Goal: Task Accomplishment & Management: Complete application form

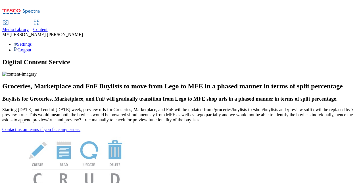
click at [48, 27] on span "Content" at bounding box center [40, 29] width 14 height 5
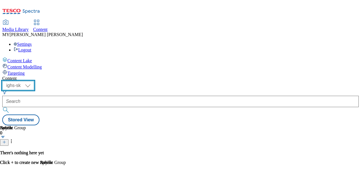
click at [34, 81] on select "ighs-cz ighs-hu ighs-sk" at bounding box center [18, 85] width 32 height 9
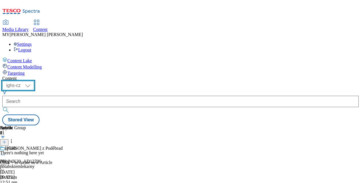
click at [34, 81] on select "ighs-cz ighs-hu ighs-sk" at bounding box center [18, 85] width 32 height 9
select select "ighs-cz"
click at [34, 81] on select "ighs-cz ighs-hu ighs-sk" at bounding box center [18, 85] width 32 height 9
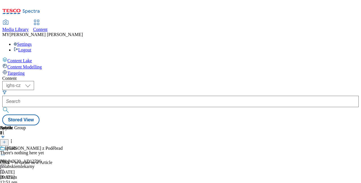
click at [14, 138] on icon at bounding box center [12, 141] width 6 height 6
click at [6, 142] on line at bounding box center [4, 142] width 3 height 0
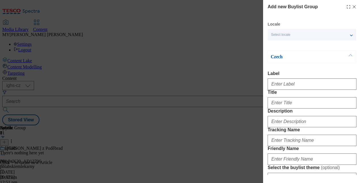
click at [304, 56] on p "Czech" at bounding box center [301, 57] width 60 height 6
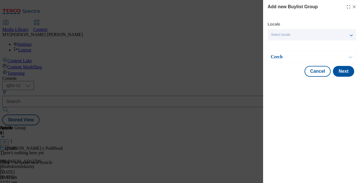
click at [304, 56] on p "Czech" at bounding box center [301, 57] width 60 height 6
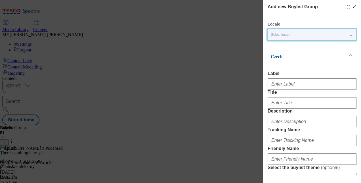
click at [304, 30] on div "Select locale" at bounding box center [312, 34] width 89 height 11
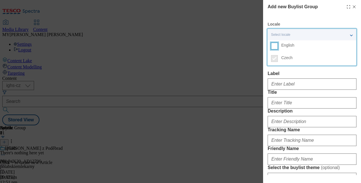
click at [275, 47] on input "English" at bounding box center [274, 46] width 7 height 7
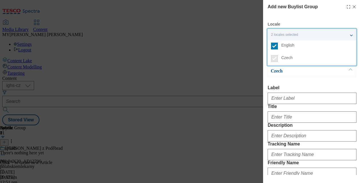
click at [305, 75] on div "Czech" at bounding box center [312, 71] width 89 height 12
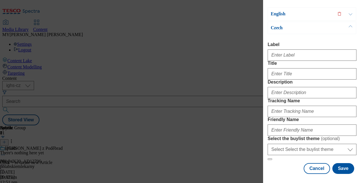
scroll to position [65, 0]
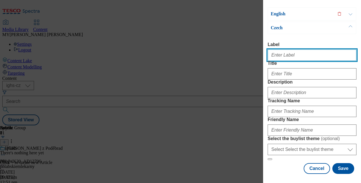
click at [282, 49] on input "Label" at bounding box center [312, 54] width 89 height 11
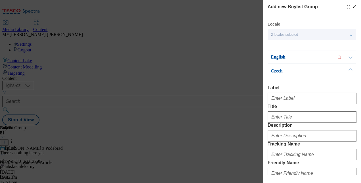
click at [310, 72] on p "Czech" at bounding box center [301, 71] width 60 height 6
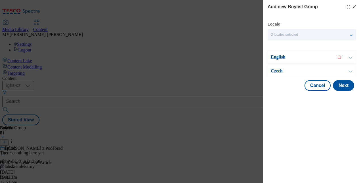
click at [310, 72] on p "Czech" at bounding box center [301, 71] width 60 height 6
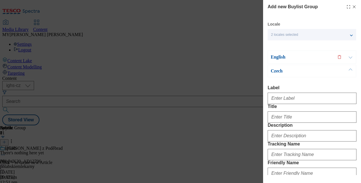
click at [302, 57] on p "English" at bounding box center [301, 57] width 60 height 6
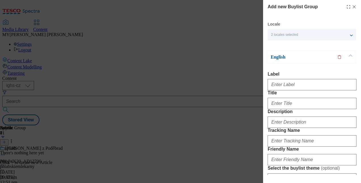
click at [302, 57] on p "English" at bounding box center [301, 57] width 60 height 6
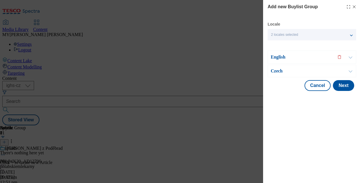
click at [286, 73] on p "Czech" at bounding box center [301, 71] width 60 height 6
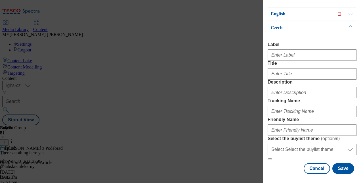
scroll to position [53, 0]
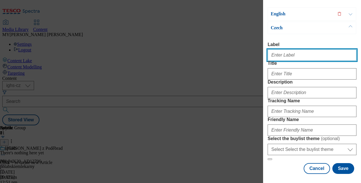
click at [284, 49] on input "Label" at bounding box center [312, 54] width 89 height 11
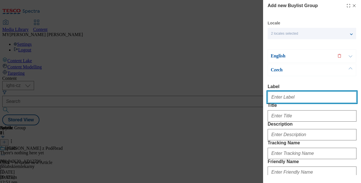
scroll to position [1, 0]
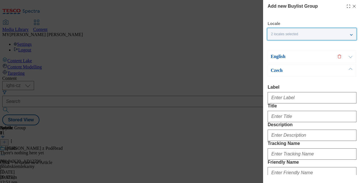
click at [340, 34] on div "2 locales selected" at bounding box center [312, 33] width 89 height 11
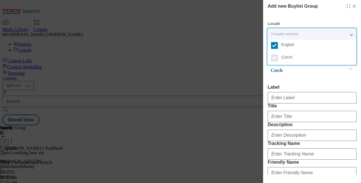
click at [293, 85] on label "Label" at bounding box center [312, 87] width 89 height 5
click at [0, 0] on input "Label" at bounding box center [0, 0] width 0 height 0
click at [352, 35] on div "2 locales selected" at bounding box center [312, 33] width 89 height 11
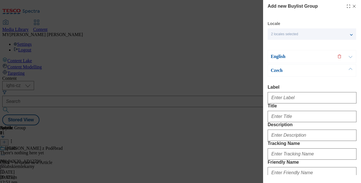
click at [350, 56] on button "Modal" at bounding box center [350, 56] width 11 height 12
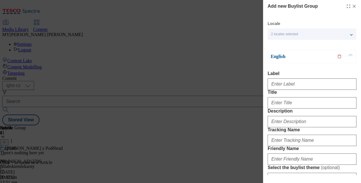
click at [351, 56] on button "Modal" at bounding box center [350, 56] width 11 height 12
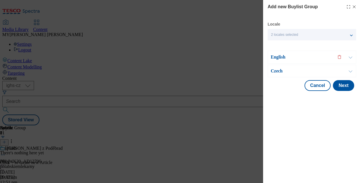
scroll to position [0, 0]
click at [351, 71] on button "Modal" at bounding box center [350, 71] width 11 height 12
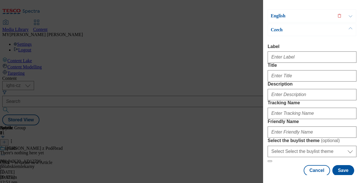
scroll to position [47, 0]
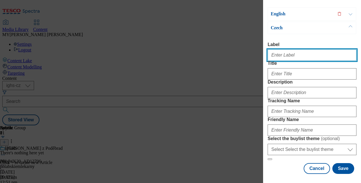
click at [289, 55] on input "Label" at bounding box center [312, 54] width 89 height 11
paste input "Připravte se na letošní haloween!"
type input "Připravte se na letošní Haloween!"
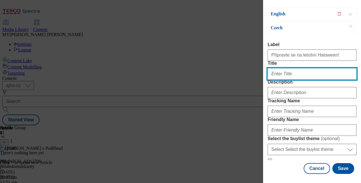
click at [281, 77] on input "Title" at bounding box center [312, 73] width 89 height 11
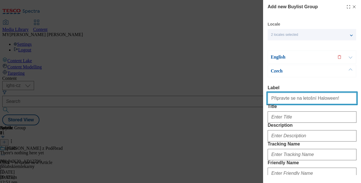
click at [307, 100] on input "Připravte se na letošní Haloween!" at bounding box center [312, 98] width 89 height 11
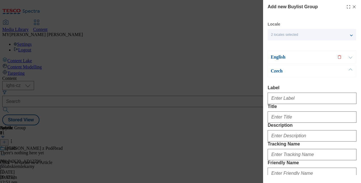
click at [299, 57] on p "English" at bounding box center [301, 57] width 60 height 6
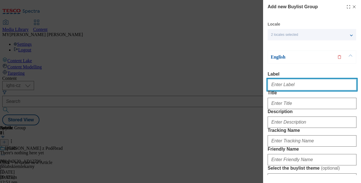
click at [293, 87] on input "Label" at bounding box center [312, 84] width 89 height 11
click at [286, 85] on input "Label" at bounding box center [312, 84] width 89 height 11
type input "P"
paste input "Prepare for this years Halloween night!"
type input "Prepare for this years Halloween night!"
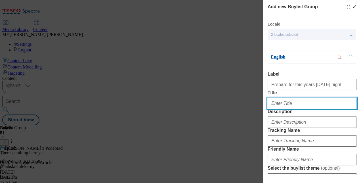
click at [281, 109] on input "Title" at bounding box center [312, 103] width 89 height 11
paste input "Prepare for this years Halloween night!"
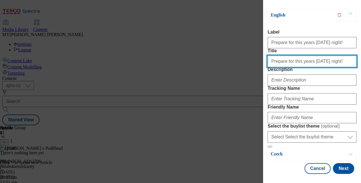
scroll to position [55, 0]
type input "Prepare for this years Halloween night!"
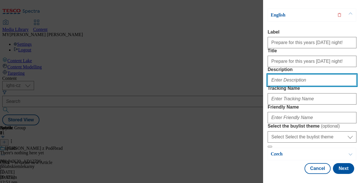
click at [283, 86] on input "Description" at bounding box center [312, 79] width 89 height 11
paste input "Prepare for this years Halloween night!"
type input "Prepare for this years Halloween night!"
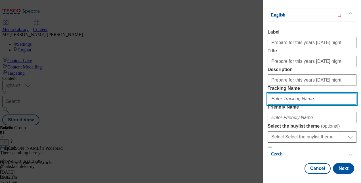
click at [289, 105] on input "Tracking Name" at bounding box center [312, 98] width 89 height 11
paste input "Prepare for this years Halloween night!"
type input "Prepare for this years Halloween night!"
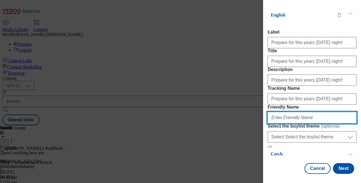
click at [287, 112] on input "Friendly Name" at bounding box center [312, 117] width 89 height 11
paste input "Připravte se na letošní Halloween!"
click at [286, 112] on input "Připravte se na letošní Halloween!" at bounding box center [312, 117] width 89 height 11
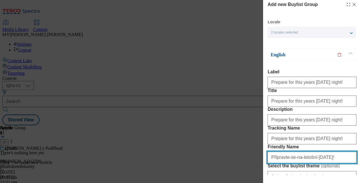
scroll to position [0, 0]
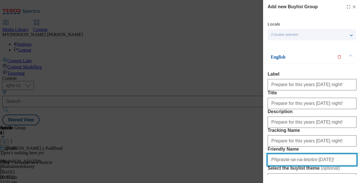
type input "Připravte-se-na-letošní-Halloween!"
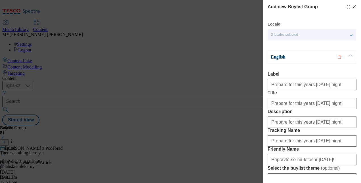
click at [351, 55] on button "Modal" at bounding box center [350, 57] width 11 height 12
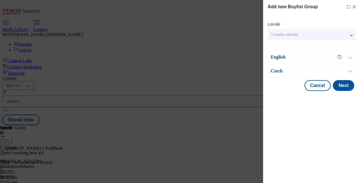
click at [350, 70] on button "Modal" at bounding box center [350, 71] width 11 height 12
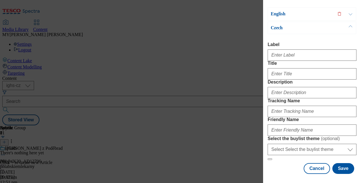
scroll to position [88, 0]
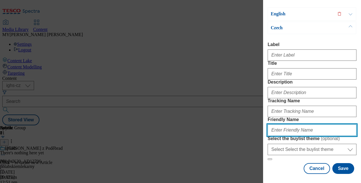
click at [283, 126] on input "Friendly Name" at bounding box center [312, 129] width 89 height 11
paste input "Připravte-se-na-letošní-Halloween!"
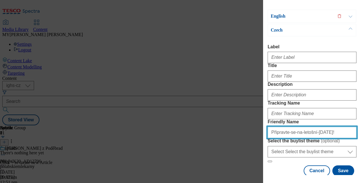
scroll to position [41, 0]
type input "Připravte-se-na-letošní-Halloween!"
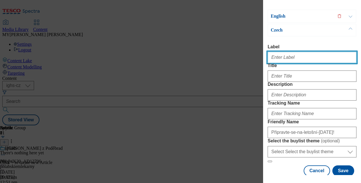
click at [288, 55] on input "Label" at bounding box center [312, 57] width 89 height 11
paste input "Připravte se na letošní Halloween!"
type input "Připravte se na letošní Halloween!"
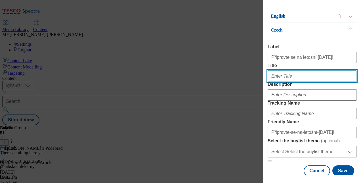
click at [286, 82] on input "Title" at bounding box center [312, 75] width 89 height 11
paste input "Připravte se na letošní Halloween!"
type input "Připravte se na letošní Halloween!"
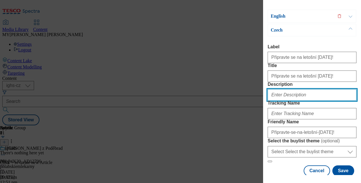
click at [286, 101] on input "Description" at bounding box center [312, 94] width 89 height 11
paste input "Připravte se na letošní Halloween!"
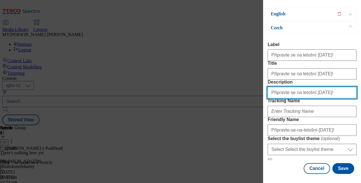
scroll to position [87, 0]
type input "Připravte se na letošní Halloween!"
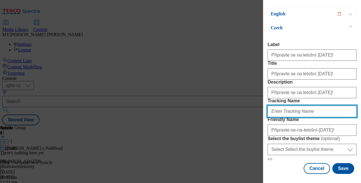
click at [282, 106] on input "Tracking Name" at bounding box center [312, 111] width 89 height 11
paste input "Připravte se na letošní Halloween!"
type input "Připravte se na letošní Halloween!"
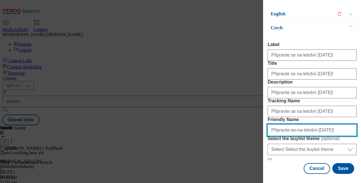
click at [328, 124] on input "Připravte-se-na-letošní-Halloween!" at bounding box center [312, 129] width 89 height 11
click at [312, 124] on input "Připravte-se-na-letošní-Halloween" at bounding box center [312, 129] width 89 height 11
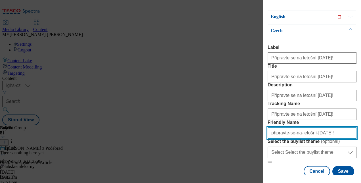
scroll to position [84, 0]
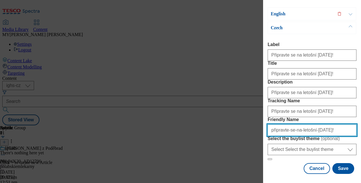
type input "připravte-se-na-letošní-Halloween!"
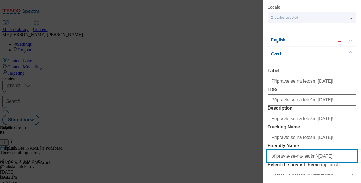
scroll to position [0, 0]
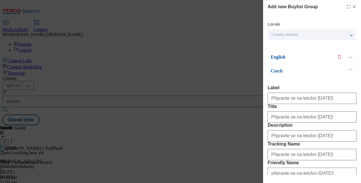
click at [350, 57] on button "Modal" at bounding box center [350, 57] width 11 height 12
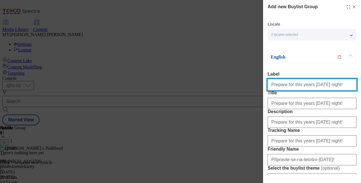
click at [331, 84] on input "Prepare for this years Halloween night!" at bounding box center [312, 84] width 89 height 11
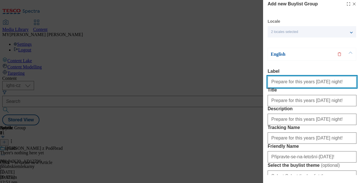
scroll to position [3, 0]
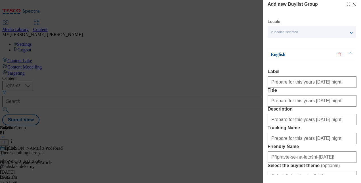
click at [349, 53] on button "Modal" at bounding box center [350, 54] width 11 height 12
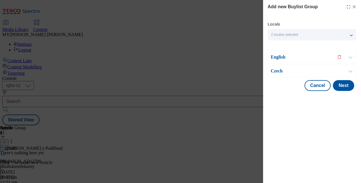
scroll to position [0, 0]
click at [348, 73] on button "Modal" at bounding box center [350, 71] width 11 height 12
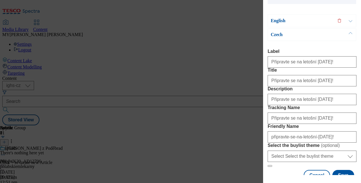
scroll to position [37, 0]
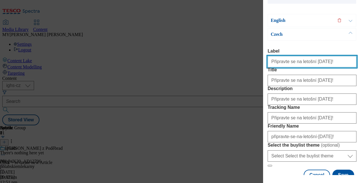
click at [327, 64] on input "Připravte se na letošní Halloween!" at bounding box center [312, 61] width 89 height 11
paste input "repare for this years Halloween night"
type input "Prepare for this years Halloween night!"
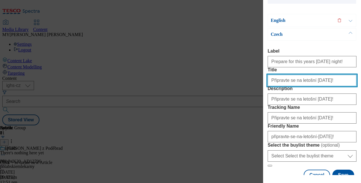
click at [328, 86] on input "Připravte se na letošní Halloween!" at bounding box center [312, 80] width 89 height 11
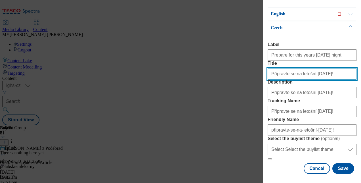
scroll to position [64, 0]
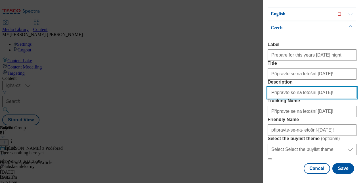
click at [323, 90] on input "Připravte se na letošní Halloween!" at bounding box center [312, 92] width 89 height 11
paste input "repare for this years Halloween night"
type input "Prepare for this years Halloween night!"
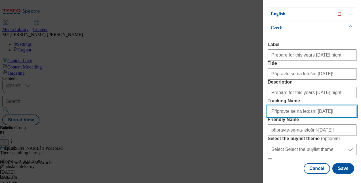
click at [316, 106] on input "Připravte se na letošní Halloween!" at bounding box center [312, 111] width 89 height 11
paste input "repare for this years Halloween night"
type input "Prepare for this years Halloween night!"
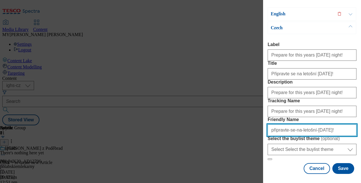
click at [312, 124] on input "připravte-se-na-letošní-Halloween!" at bounding box center [312, 129] width 89 height 11
click at [331, 124] on input "připravte-se-na-letošní-halloween!" at bounding box center [312, 129] width 89 height 11
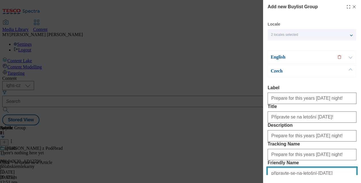
type input "připravte-se-na-letošní-halloween"
click at [350, 59] on button "Modal" at bounding box center [350, 57] width 11 height 12
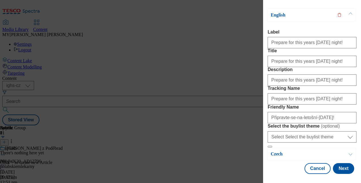
scroll to position [95, 0]
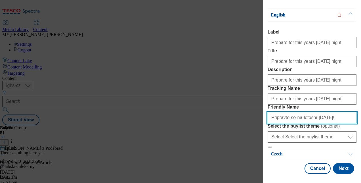
click at [329, 112] on input "Připravte-se-na-letošní-Halloween!" at bounding box center [312, 117] width 89 height 11
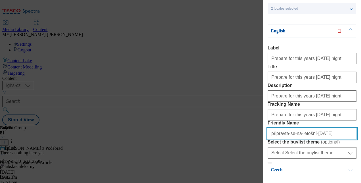
scroll to position [0, 0]
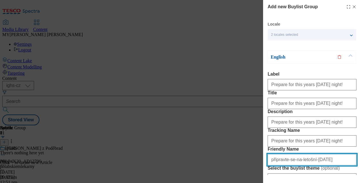
type input "připravte-se-na-letošní-halloween"
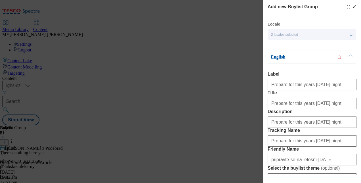
click at [352, 55] on button "Modal" at bounding box center [350, 57] width 11 height 12
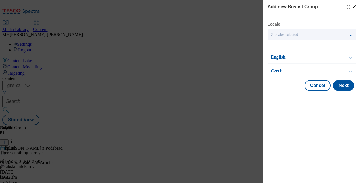
click at [350, 70] on button "Modal" at bounding box center [350, 71] width 11 height 12
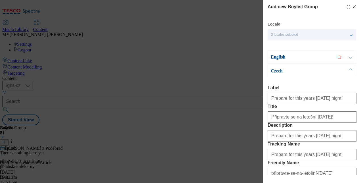
scroll to position [100, 0]
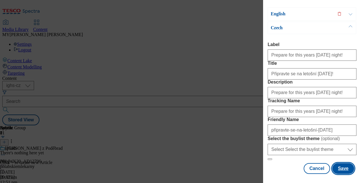
click at [339, 165] on button "Save" at bounding box center [344, 168] width 22 height 11
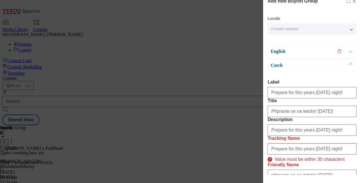
scroll to position [3, 0]
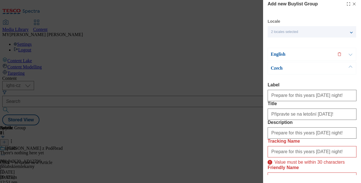
click at [297, 68] on p "Czech" at bounding box center [301, 68] width 60 height 6
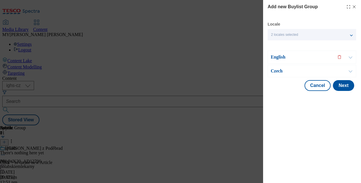
click at [297, 68] on p "Czech" at bounding box center [301, 71] width 60 height 6
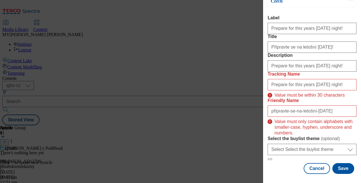
scroll to position [124, 0]
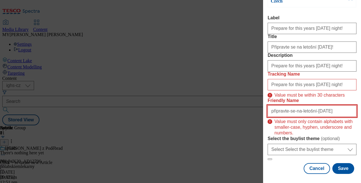
click at [306, 105] on input "připravte-se-na-letošní-halloween" at bounding box center [312, 110] width 89 height 11
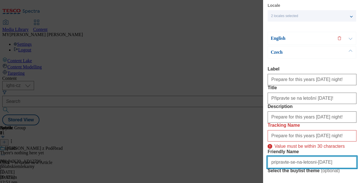
scroll to position [0, 0]
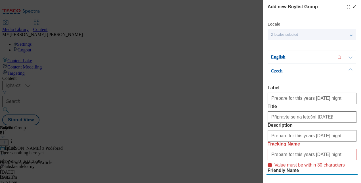
type input "pripravte-se-na-letosni-halloween"
click at [348, 58] on button "Modal" at bounding box center [350, 57] width 11 height 12
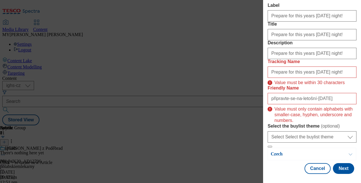
scroll to position [123, 0]
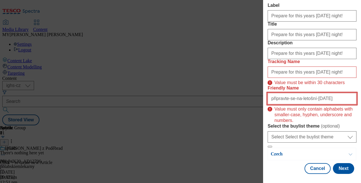
click at [306, 93] on input "připravte-se-na-letošní-halloween" at bounding box center [312, 98] width 89 height 11
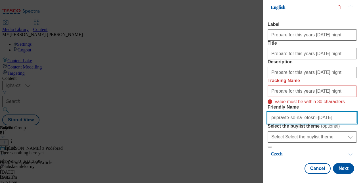
type input "pripravte-se-na-letosni-halloween"
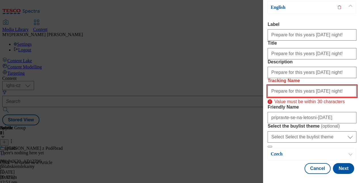
click at [296, 97] on input "Prepare for this years Halloween night!" at bounding box center [312, 90] width 89 height 11
click at [271, 97] on input "Prepare for this years Halloween night!" at bounding box center [312, 90] width 89 height 11
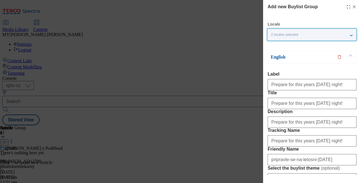
click at [350, 37] on div "2 locales selected" at bounding box center [312, 34] width 89 height 11
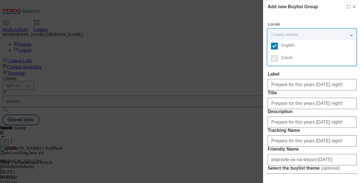
click at [345, 99] on form "Label Prepare for this years Halloween night! Title Prepare for this years Hall…" at bounding box center [312, 131] width 89 height 118
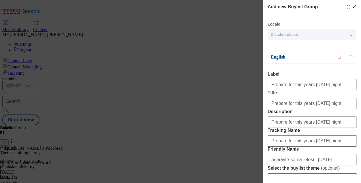
click at [351, 56] on button "Modal" at bounding box center [350, 57] width 11 height 12
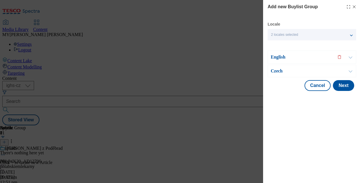
click at [351, 56] on button "Modal" at bounding box center [350, 57] width 11 height 12
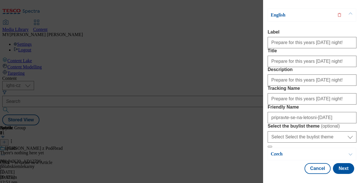
scroll to position [99, 0]
click at [342, 168] on button "Next" at bounding box center [343, 168] width 21 height 11
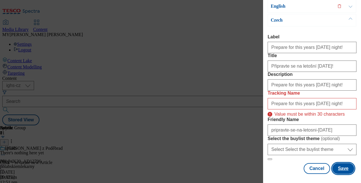
scroll to position [107, 0]
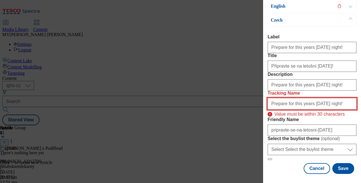
click at [335, 98] on input "Prepare for this years Halloween night!" at bounding box center [312, 103] width 89 height 11
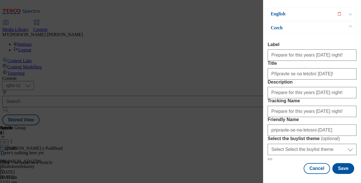
scroll to position [100, 0]
click at [339, 164] on button "Save" at bounding box center [344, 168] width 22 height 11
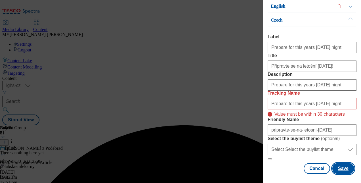
scroll to position [107, 0]
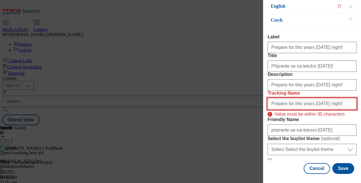
click at [337, 98] on input "Prepare for this years Halloween night!" at bounding box center [312, 103] width 89 height 11
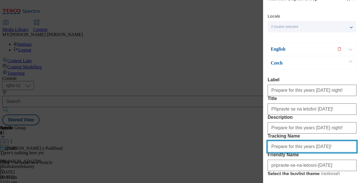
scroll to position [0, 0]
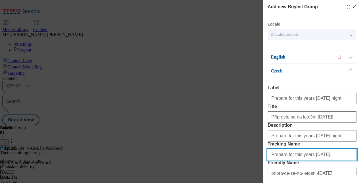
type input "Prepare for this years Halloween!"
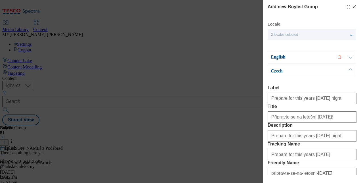
click at [350, 57] on button "Modal" at bounding box center [350, 57] width 11 height 12
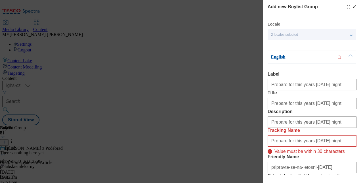
scroll to position [106, 0]
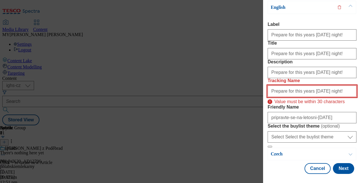
click at [333, 85] on input "Prepare for this years Halloween night!" at bounding box center [312, 90] width 89 height 11
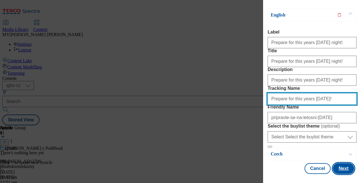
type input "Prepare for this years Halloween!"
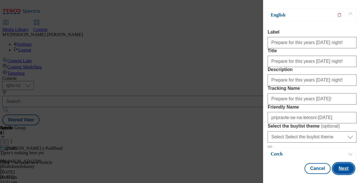
click at [341, 163] on button "Next" at bounding box center [343, 168] width 21 height 11
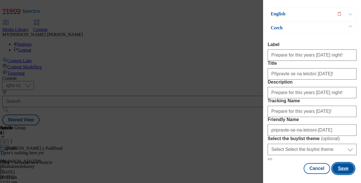
click at [341, 163] on button "Save" at bounding box center [344, 168] width 22 height 11
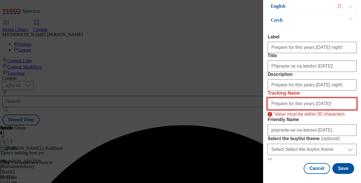
click at [327, 98] on input "Prepare for this years Halloween!" at bounding box center [312, 103] width 89 height 11
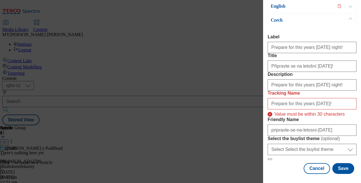
scroll to position [100, 0]
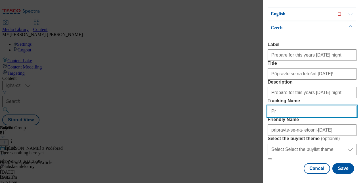
type input "P"
type input "Halloween"
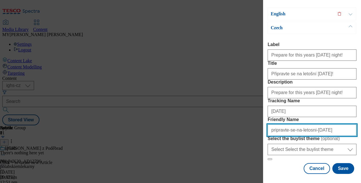
click at [310, 124] on input "pripravte-se-na-letosni-halloween" at bounding box center [312, 129] width 89 height 11
type input "halloween"
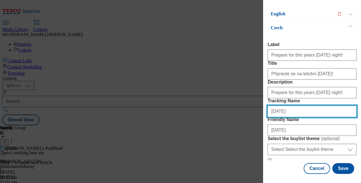
click at [289, 106] on input "Halloween" at bounding box center [312, 111] width 89 height 11
type input "Halloween!"
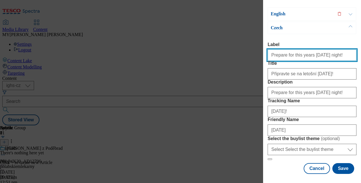
click at [335, 55] on input "Prepare for this years Halloween night!" at bounding box center [312, 54] width 89 height 11
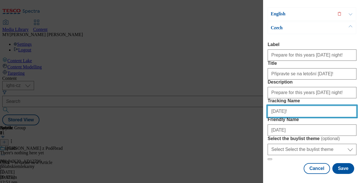
click at [298, 117] on input "Halloween!" at bounding box center [312, 111] width 89 height 11
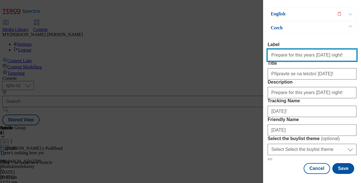
click at [329, 55] on input "Prepare for this years Halloween night!" at bounding box center [312, 54] width 89 height 11
paste input "Halloween"
type input "Prepare for this years Halloween night!"
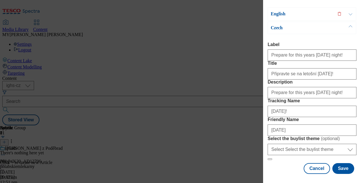
click at [341, 93] on form "Label Prepare for this years Halloween night! Title Připravte se na letošní Hal…" at bounding box center [312, 101] width 89 height 118
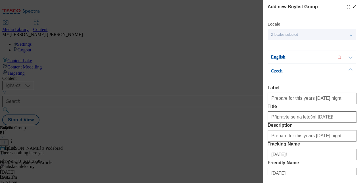
click at [351, 57] on button "Modal" at bounding box center [350, 57] width 11 height 12
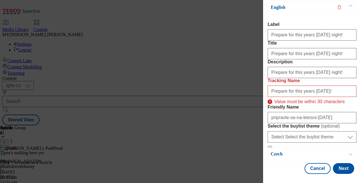
scroll to position [69, 0]
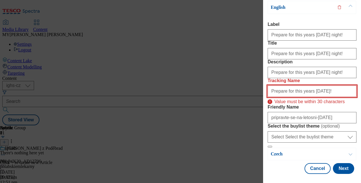
click at [327, 97] on input "Prepare for this years Halloween!" at bounding box center [312, 90] width 89 height 11
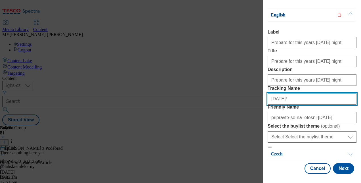
scroll to position [99, 0]
type input "Halloween!"
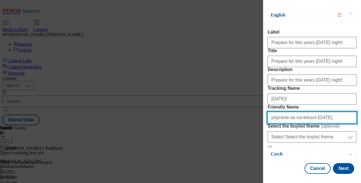
click at [310, 112] on input "pripravte-se-na-letosni-halloween" at bounding box center [312, 117] width 89 height 11
type input "halloween"
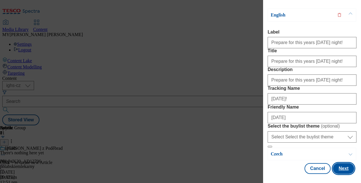
click at [339, 163] on button "Next" at bounding box center [343, 168] width 21 height 11
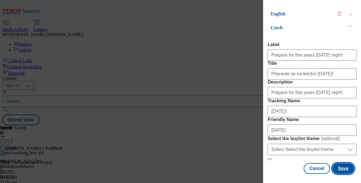
click at [337, 166] on button "Save" at bounding box center [344, 168] width 22 height 11
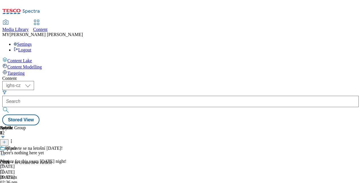
click at [4, 141] on line at bounding box center [4, 142] width 0 height 3
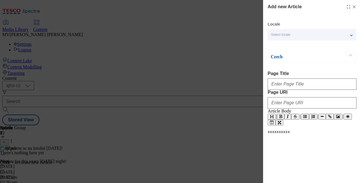
click at [341, 33] on div "Select locale" at bounding box center [312, 34] width 89 height 11
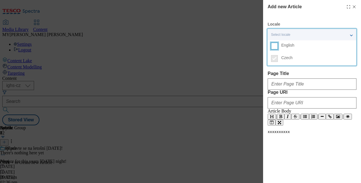
click at [274, 45] on input "English" at bounding box center [274, 46] width 7 height 7
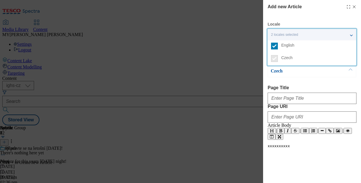
click at [325, 80] on div "Czech Page Title Page URI Article Body | | | | xxxxxxxxxx ​ 1 0 1:1" at bounding box center [312, 152] width 89 height 174
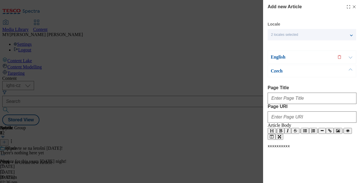
click at [353, 7] on line "Modal" at bounding box center [354, 7] width 3 height 3
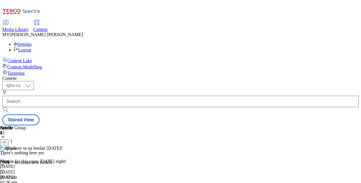
scroll to position [0, 0]
click at [6, 152] on icon at bounding box center [3, 155] width 6 height 6
click at [63, 146] on div "Připravte se na letošní Halloween!" at bounding box center [34, 148] width 58 height 5
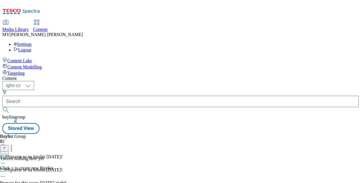
click at [6, 146] on icon at bounding box center [4, 148] width 4 height 4
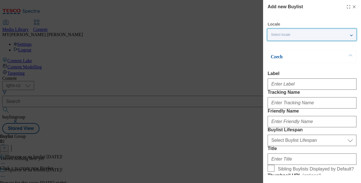
click at [310, 35] on div "Select locale" at bounding box center [312, 34] width 89 height 11
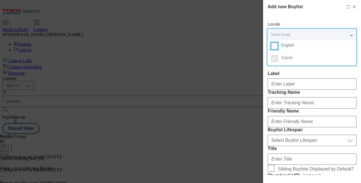
click at [276, 48] on input "English" at bounding box center [274, 46] width 7 height 7
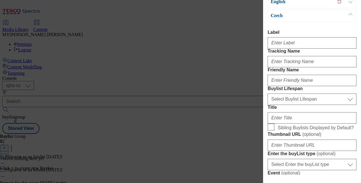
scroll to position [56, 0]
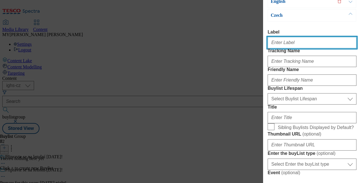
click at [282, 43] on input "Label" at bounding box center [312, 42] width 89 height 11
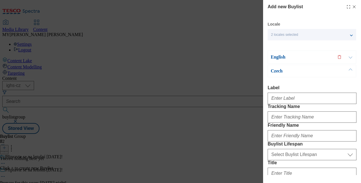
click at [349, 57] on button "Modal" at bounding box center [350, 57] width 11 height 12
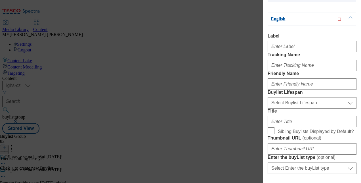
scroll to position [38, 0]
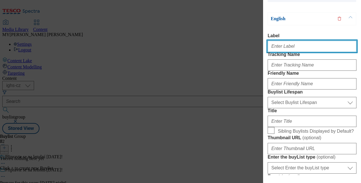
click at [285, 48] on input "Label" at bounding box center [312, 46] width 89 height 11
paste input "Crave your pumpkin"
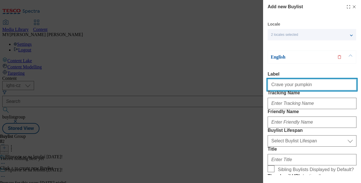
click at [272, 87] on input "Crave your pumpkin" at bounding box center [312, 84] width 89 height 11
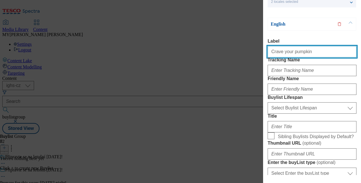
scroll to position [34, 0]
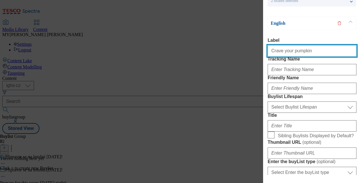
type input "Crave your pumpkin"
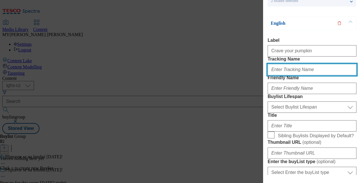
paste input "Crave your pumpkin"
type input "Crave your pumpkin"
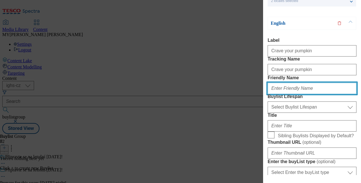
click at [275, 94] on input "Friendly Name" at bounding box center [312, 88] width 89 height 11
click at [270, 94] on input "crave-your-pumpkin" at bounding box center [312, 88] width 89 height 11
type input "crave-your-pumpkin"
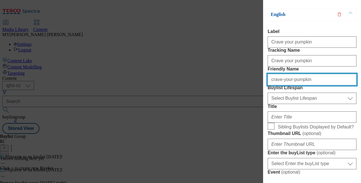
scroll to position [44, 0]
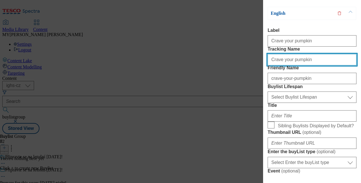
click at [306, 65] on input "Crave your pumpkin" at bounding box center [312, 59] width 89 height 11
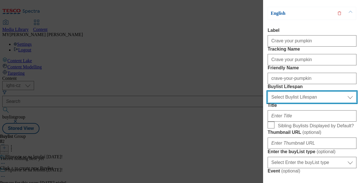
click at [298, 103] on select "Select Buylist Lifespan evergreen seasonal tactical" at bounding box center [312, 96] width 89 height 11
select select "evergreen"
click at [268, 103] on select "Select Buylist Lifespan evergreen seasonal tactical" at bounding box center [312, 96] width 89 height 11
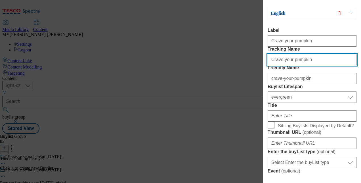
click at [303, 65] on input "Crave your pumpkin" at bounding box center [312, 59] width 89 height 11
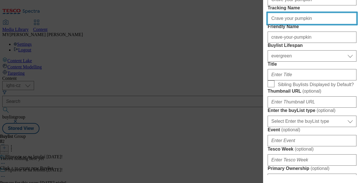
scroll to position [85, 0]
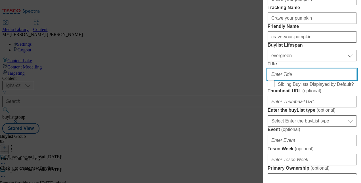
click at [282, 80] on input "Title" at bounding box center [312, 74] width 89 height 11
paste input "Crave your pumpkin"
type input "Crave your pumpkin"
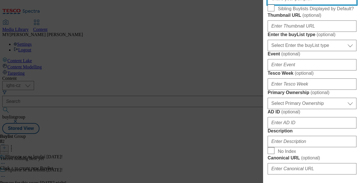
scroll to position [162, 0]
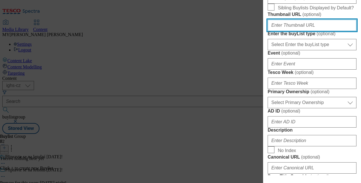
click at [287, 31] on input "Thumbnail URL ( optional )" at bounding box center [312, 25] width 89 height 11
paste input "https://digitalcontent.api.tesco.com/v2/media/ighs-ce-mktg/b334ed0e-f9a2-4eec-8…"
type input "https://digitalcontent.api.tesco.com/v2/media/ighs-ce-mktg/b334ed0e-f9a2-4eec-8…"
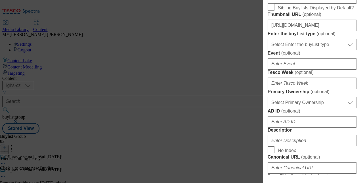
scroll to position [0, 0]
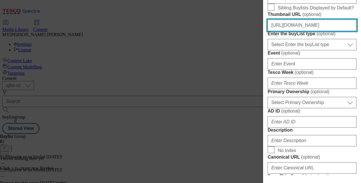
click at [339, 31] on input "https://digitalcontent.api.tesco.com/v2/media/ighs-ce-mktg/b334ed0e-f9a2-4eec-8…" at bounding box center [312, 25] width 89 height 11
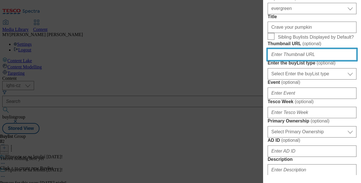
scroll to position [132, 0]
click at [283, 60] on input "Thumbnail URL ( optional )" at bounding box center [312, 54] width 89 height 11
paste input "https://digitalcontent.api.tesco.com/v2/media/ighs-ce-mktg/ab8c76f3-7c79-4307-b…"
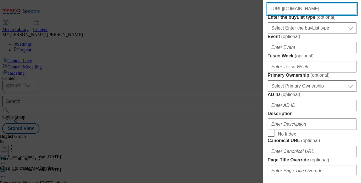
scroll to position [178, 0]
type input "https://digitalcontent.api.tesco.com/v2/media/ighs-ce-mktg/ab8c76f3-7c79-4307-b…"
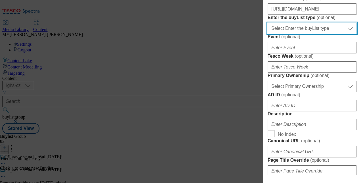
scroll to position [0, 0]
click at [316, 34] on select "Select Enter the buyList type event supplier funded long term >4 weeks supplier…" at bounding box center [312, 28] width 89 height 11
click at [326, 34] on select "Select Enter the buyList type event supplier funded long term >4 weeks supplier…" at bounding box center [312, 28] width 89 height 11
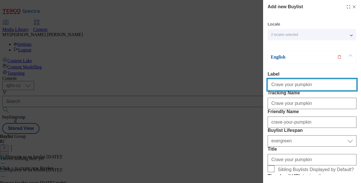
click at [311, 83] on input "Crave your pumpkin" at bounding box center [312, 84] width 89 height 11
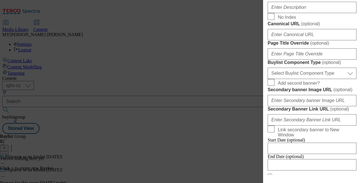
scroll to position [318, 0]
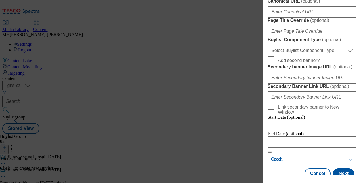
paste input "Crave your pumpkin"
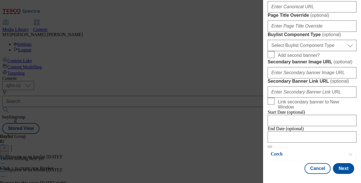
scroll to position [391, 0]
type input "Crave your pumpkin"
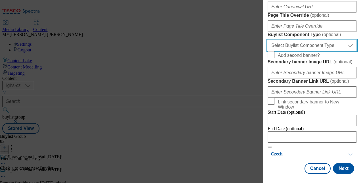
click at [314, 51] on select "Select Buylist Component Type Banner Competition Header Meal" at bounding box center [312, 45] width 89 height 11
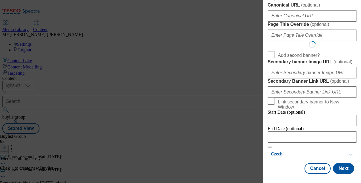
select select "Banner"
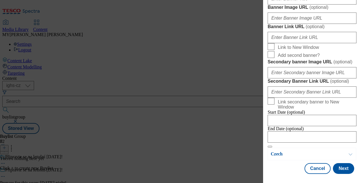
scroll to position [482, 0]
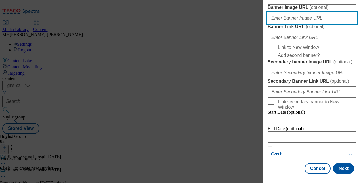
click at [288, 24] on input "Banner Image URL ( optional )" at bounding box center [312, 17] width 89 height 11
paste input "https://digitalcontent.api.tesco.com/v2/media/ighs-ce-mktg/b334ed0e-f9a2-4eec-8…"
type input "https://digitalcontent.api.tesco.com/v2/media/ighs-ce-mktg/b334ed0e-f9a2-4eec-8…"
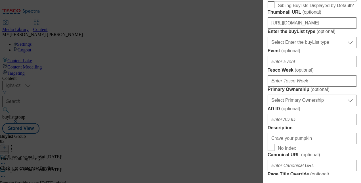
scroll to position [163, 0]
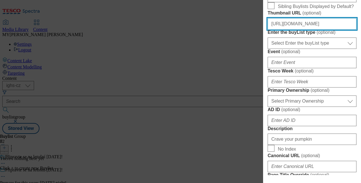
click at [311, 30] on input "https://digitalcontent.api.tesco.com/v2/media/ighs-ce-mktg/ab8c76f3-7c79-4307-b…" at bounding box center [312, 23] width 89 height 11
paste input "b334ed0e-f9a2-4eec-8c20-c7b59a47dd33/SK_image_1"
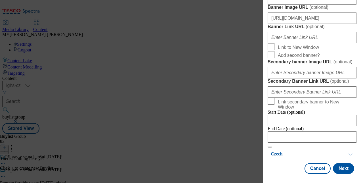
scroll to position [509, 0]
type input "https://digitalcontent.api.tesco.com/v2/media/ighs-ce-mktg/b334ed0e-f9a2-4eec-8…"
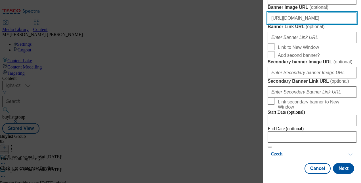
scroll to position [0, 0]
click at [305, 24] on input "https://digitalcontent.api.tesco.com/v2/media/ighs-ce-mktg/b334ed0e-f9a2-4eec-8…" at bounding box center [312, 17] width 89 height 11
paste input "ab8c76f3-7c79-4307-ba1a-841a15b78889/EN_Main_Banner"
type input "https://digitalcontent.api.tesco.com/v2/media/ighs-ce-mktg/ab8c76f3-7c79-4307-b…"
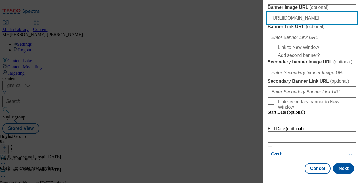
scroll to position [635, 0]
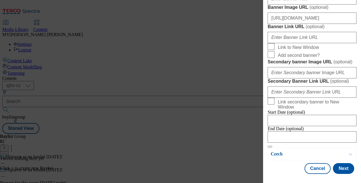
click at [349, 150] on button "Modal" at bounding box center [350, 154] width 11 height 12
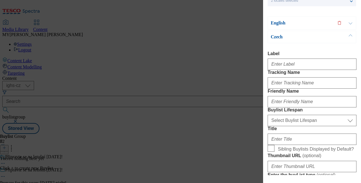
scroll to position [0, 0]
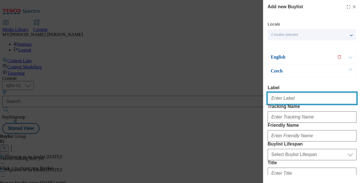
click at [287, 97] on input "Label" at bounding box center [312, 98] width 89 height 11
type input "Crave your pumpkin"
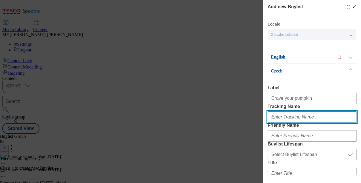
click at [283, 123] on input "Tracking Name" at bounding box center [312, 116] width 89 height 11
type input "Crave your pumpkin"
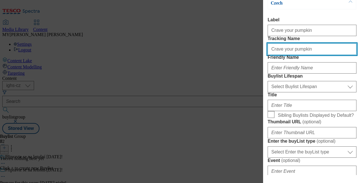
scroll to position [69, 0]
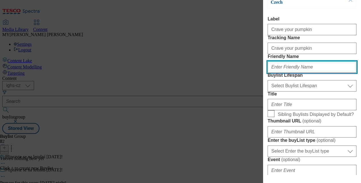
click at [282, 73] on input "Friendly Name" at bounding box center [312, 66] width 89 height 11
type input "crave-your-pumpkin"
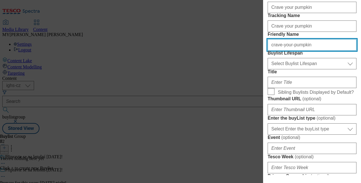
scroll to position [100, 0]
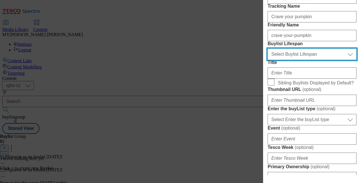
click at [306, 60] on select "Select Buylist Lifespan evergreen seasonal tactical" at bounding box center [312, 54] width 89 height 11
select select "evergreen"
click at [268, 60] on select "Select Buylist Lifespan evergreen seasonal tactical" at bounding box center [312, 54] width 89 height 11
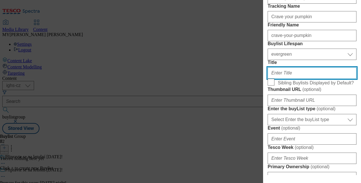
click at [291, 79] on input "Title" at bounding box center [312, 72] width 89 height 11
paste input "Tekvice na vyrezávanie"
type input "Tekvice na vyrezávanie"
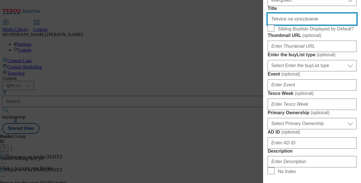
scroll to position [155, 0]
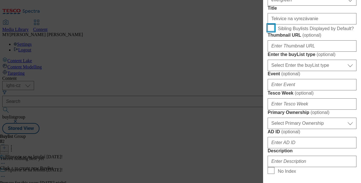
click at [272, 31] on input "Sibling Buylists Displayed by Default?" at bounding box center [271, 27] width 7 height 7
checkbox input "true"
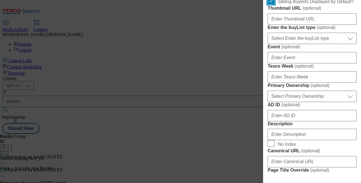
scroll to position [184, 0]
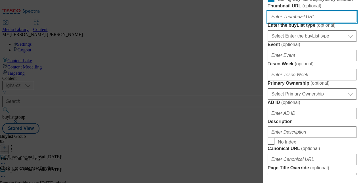
click at [285, 22] on input "Thumbnail URL ( optional )" at bounding box center [312, 16] width 89 height 11
paste input "https://digitalcontent.api.tesco.com/v2/media/ighs-ce-mktg/b334ed0e-f9a2-4eec-8…"
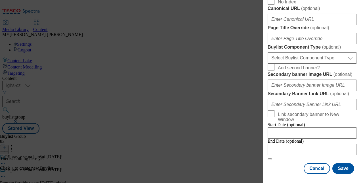
scroll to position [348, 0]
type input "https://digitalcontent.api.tesco.com/v2/media/ighs-ce-mktg/b334ed0e-f9a2-4eec-8…"
type input "Crave your pumpkin"
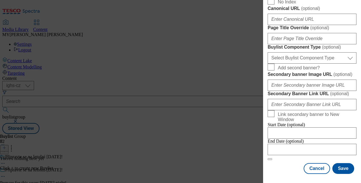
scroll to position [462, 0]
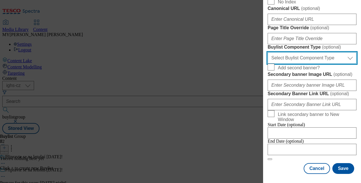
click at [318, 64] on select "Select Buylist Component Type Banner Competition Header Meal" at bounding box center [312, 57] width 89 height 11
select select "Banner"
click at [268, 62] on select "Select Buylist Component Type Banner Competition Header Meal" at bounding box center [312, 57] width 89 height 11
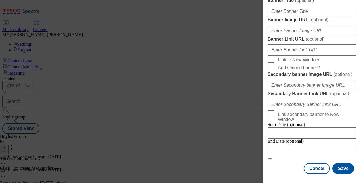
scroll to position [507, 0]
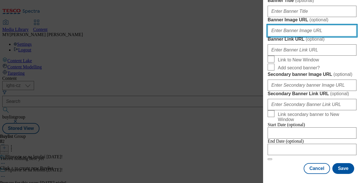
click at [296, 36] on input "Banner Image URL ( optional )" at bounding box center [312, 30] width 89 height 11
paste input "https://digitalcontent.api.tesco.com/v2/media/ighs-ce-mktg/53457e49-9cc8-47a9-a…"
type input "https://digitalcontent.api.tesco.com/v2/media/ighs-ce-mktg/53457e49-9cc8-47a9-a…"
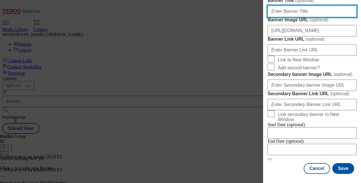
scroll to position [0, 0]
click at [305, 17] on input "Banner Title ( optional )" at bounding box center [312, 11] width 89 height 11
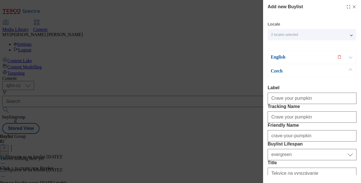
click at [315, 58] on p "English" at bounding box center [301, 57] width 60 height 6
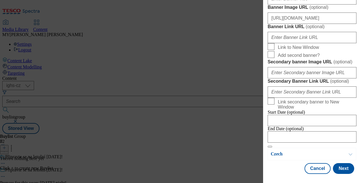
scroll to position [635, 0]
click at [339, 166] on button "Next" at bounding box center [343, 168] width 21 height 11
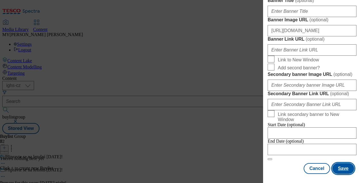
click at [339, 166] on button "Save" at bounding box center [344, 168] width 22 height 11
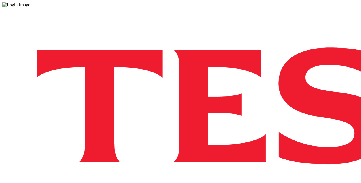
drag, startPoint x: 0, startPoint y: 0, endPoint x: 247, endPoint y: 117, distance: 272.9
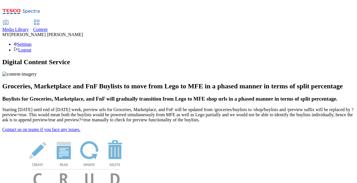
click at [48, 27] on span "Content" at bounding box center [40, 29] width 14 height 5
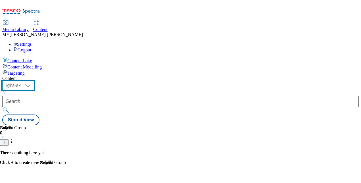
click at [34, 81] on select "ighs-cz ighs-hu ighs-sk" at bounding box center [18, 85] width 32 height 9
select select "ighs-cz"
click at [34, 81] on select "ighs-cz ighs-hu ighs-sk" at bounding box center [18, 85] width 32 height 9
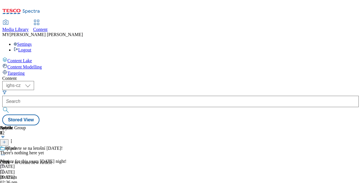
click at [108, 146] on div "Připravte se na letošní Halloween! Prepare for this years Halloween night! hall…" at bounding box center [54, 165] width 108 height 39
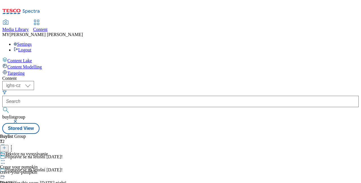
click at [48, 151] on div "Tekvice na vyrezávanie Crave your pumpkin crave-your-pumpkin 12 Sept 2025 02:56…" at bounding box center [24, 170] width 48 height 39
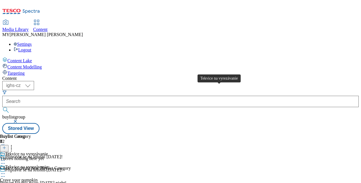
click at [48, 164] on div "Tekvice na vyrezávanie" at bounding box center [26, 166] width 43 height 5
click at [6, 171] on icon at bounding box center [3, 174] width 6 height 6
click at [24, 183] on span "Edit" at bounding box center [21, 185] width 7 height 4
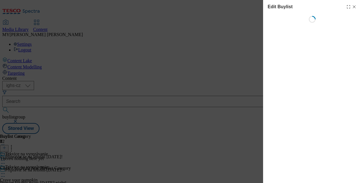
select select "evergreen"
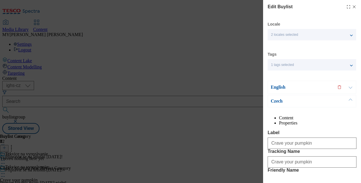
select select "Banner"
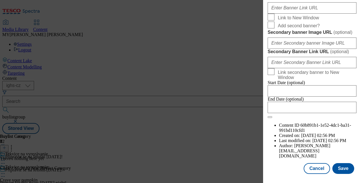
scroll to position [552, 0]
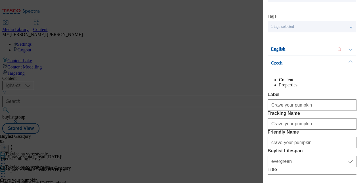
scroll to position [0, 0]
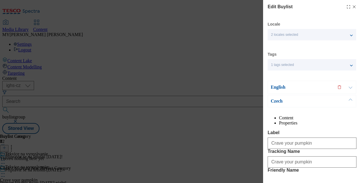
click at [352, 6] on icon "Modal" at bounding box center [354, 7] width 5 height 5
select select "evergreen"
select select "Banner"
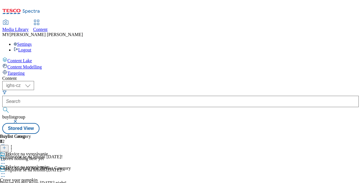
click at [6, 171] on icon at bounding box center [3, 174] width 6 height 6
click at [26, 182] on button "Edit" at bounding box center [18, 185] width 15 height 7
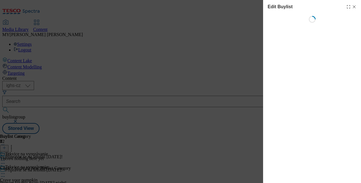
select select "evergreen"
select select "Banner"
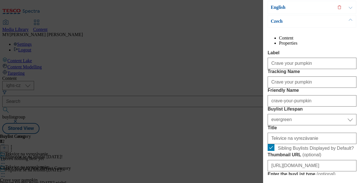
scroll to position [80, 0]
click at [350, 8] on button "Modal" at bounding box center [350, 7] width 11 height 12
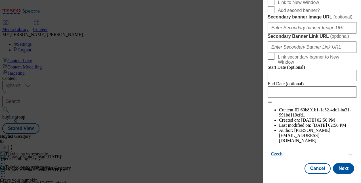
scroll to position [529, 0]
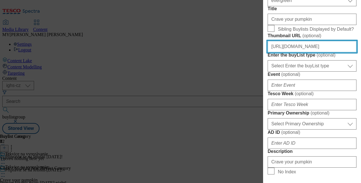
scroll to position [0, 0]
click at [331, 52] on input "https://digitalcontent.api.tesco.com/v2/media/ighs-ce-mktg/b334ed0e-f9a2-4eec-8…" at bounding box center [312, 46] width 89 height 11
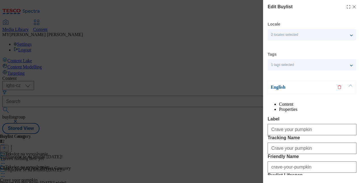
click at [353, 7] on line "Modal" at bounding box center [354, 7] width 3 height 3
select select "evergreen"
select select "Banner"
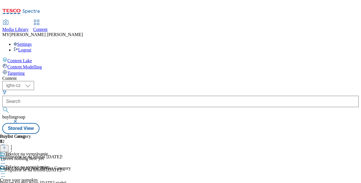
scroll to position [43, 0]
click at [6, 171] on icon at bounding box center [3, 174] width 6 height 6
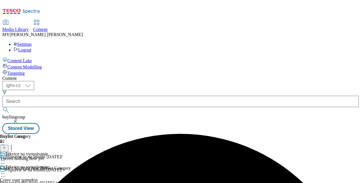
scroll to position [71, 0]
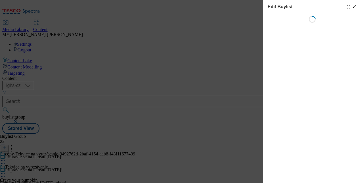
select select "evergreen"
select select "Banner"
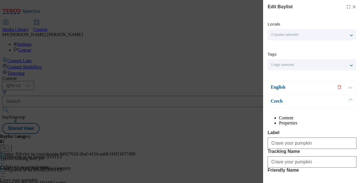
click at [352, 7] on icon "Modal" at bounding box center [354, 7] width 5 height 5
select select "evergreen"
select select "Banner"
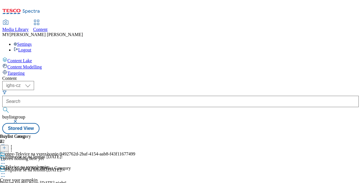
scroll to position [32, 0]
click at [37, 178] on span "Crave your pumpkin" at bounding box center [18, 180] width 37 height 5
click at [6, 171] on icon at bounding box center [3, 174] width 6 height 6
click at [24, 183] on span "Edit" at bounding box center [21, 185] width 7 height 4
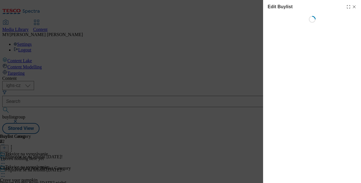
select select "evergreen"
select select "Banner"
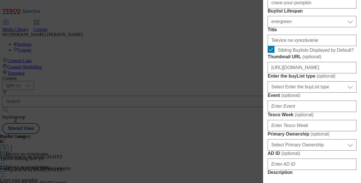
scroll to position [178, 0]
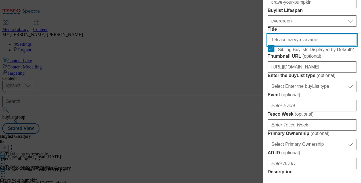
click at [307, 45] on input "Tekvice na vyrezávanie" at bounding box center [312, 39] width 89 height 11
paste input "Dýně na vyřezávaní"
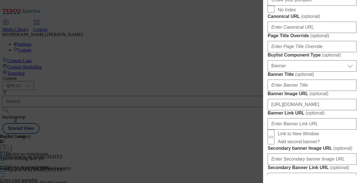
scroll to position [361, 0]
type input "Dýně na vyřezávaní"
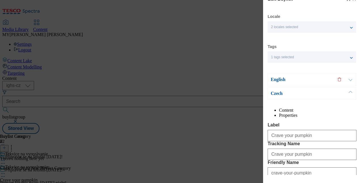
scroll to position [0, 0]
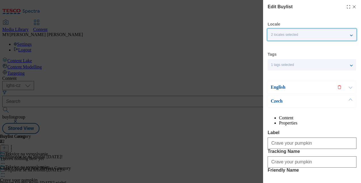
click at [350, 35] on div "2 locales selected" at bounding box center [312, 34] width 89 height 11
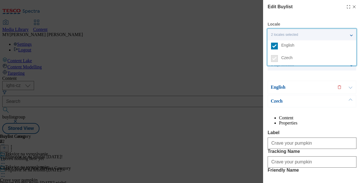
click at [351, 87] on button "Modal" at bounding box center [350, 87] width 11 height 12
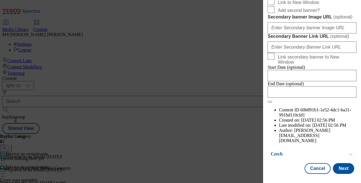
scroll to position [691, 0]
click at [341, 164] on button "Next" at bounding box center [343, 168] width 21 height 11
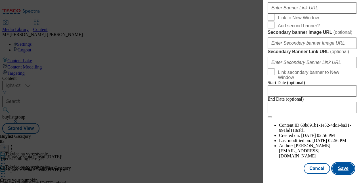
click at [341, 164] on button "Save" at bounding box center [344, 168] width 22 height 11
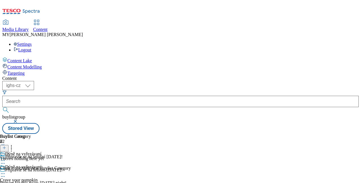
scroll to position [60, 0]
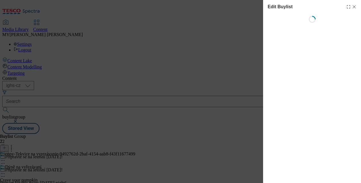
select select "evergreen"
select select "Banner"
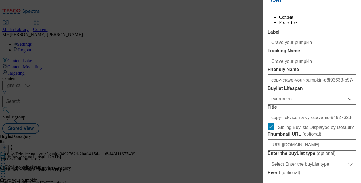
scroll to position [101, 0]
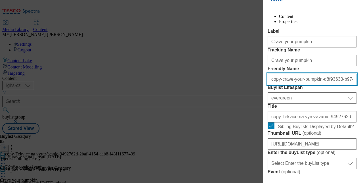
click at [309, 85] on input "copy-crave-your-pumpkin-d8f93633-b974-4a4b-8513-2f5592c2a731" at bounding box center [312, 79] width 89 height 11
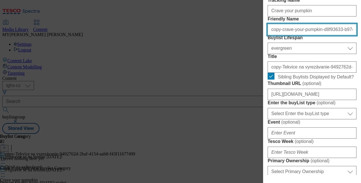
scroll to position [153, 0]
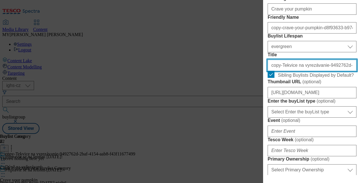
click at [305, 71] on input "copy-Tekvice na vyrezávanie-9492762d-2baf-4154-aab8-f43f11677499" at bounding box center [312, 65] width 89 height 11
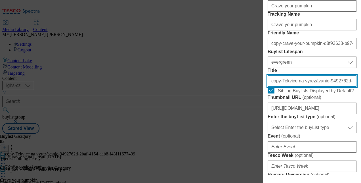
scroll to position [138, 0]
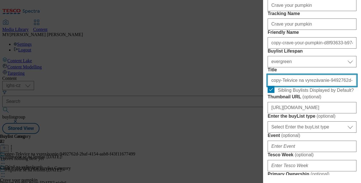
paste input "Sladké pochoutky"
type input "Sladké pochoutky"
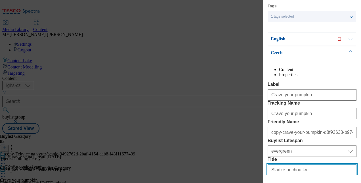
scroll to position [49, 0]
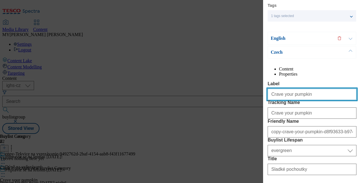
click at [302, 100] on input "Crave your pumpkin" at bounding box center [312, 94] width 89 height 11
paste input "Treats"
type input "Treats"
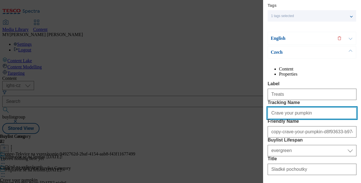
click at [288, 119] on input "Crave your pumpkin" at bounding box center [312, 112] width 89 height 11
paste input "Treats"
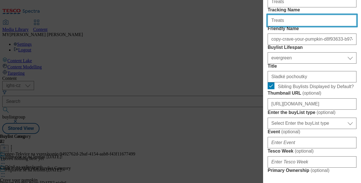
scroll to position [142, 0]
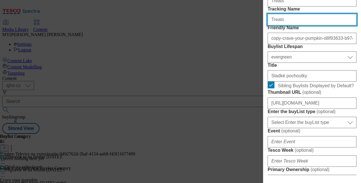
type input "Treats"
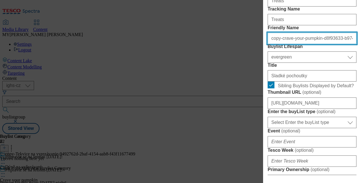
click at [297, 44] on input "copy-crave-your-pumpkin-d8f93633-b974-4a4b-8513-2f5592c2a731" at bounding box center [312, 38] width 89 height 11
paste input "Treats"
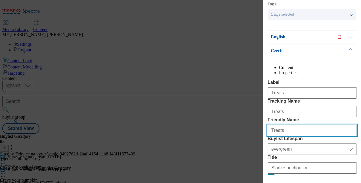
scroll to position [48, 0]
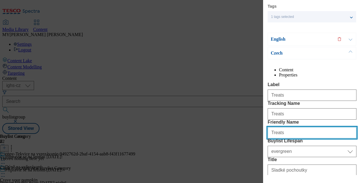
type input "Treats"
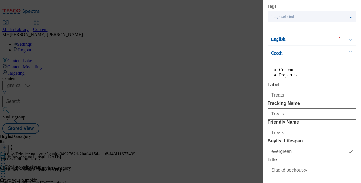
click at [351, 39] on button "Modal" at bounding box center [350, 39] width 11 height 12
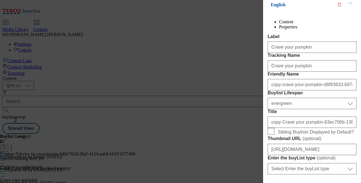
scroll to position [83, 0]
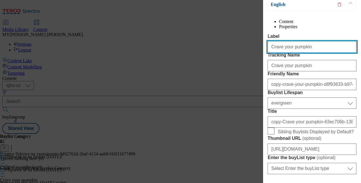
click at [309, 53] on input "Crave your pumpkin" at bounding box center [312, 46] width 89 height 11
paste input "Treats"
type input "Treats"
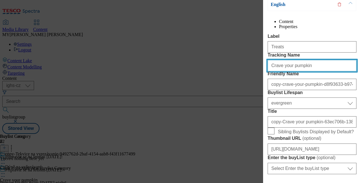
click at [300, 71] on input "Crave your pumpkin" at bounding box center [312, 65] width 89 height 11
paste input "Treats"
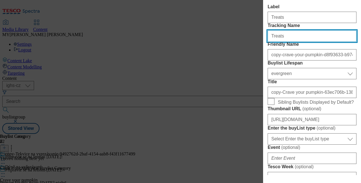
scroll to position [113, 0]
type input "Treats"
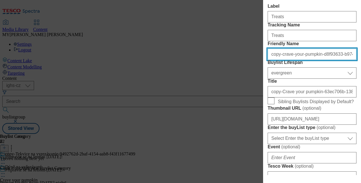
click at [302, 60] on input "copy-crave-your-pumpkin-d8f93633-b974-4a4b-8513-2f5592c2a731" at bounding box center [312, 54] width 89 height 11
paste input "Treats"
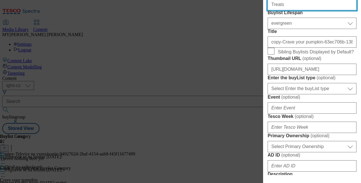
scroll to position [163, 0]
type input "Treats"
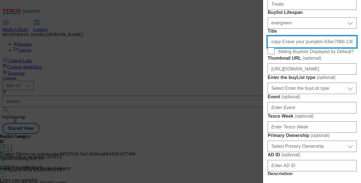
click at [300, 47] on input "copy-Crave your pumpkin-63ec706b-1380-4290-aa14-41f3ccc6b12f" at bounding box center [312, 41] width 89 height 11
paste input "Treats"
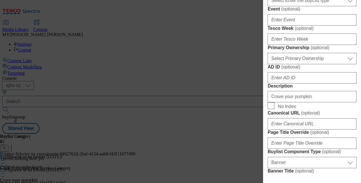
scroll to position [254, 0]
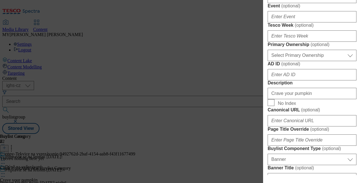
type input "Treats"
paste input "32f3d073-68b7-412e-818c-ac5939a16adf/SK_image_2"
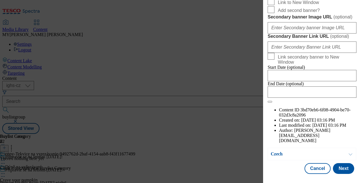
scroll to position [544, 0]
type input "https://digitalcontent.api.tesco.com/v2/media/ighs-ce-mktg/32f3d073-68b7-412e-8…"
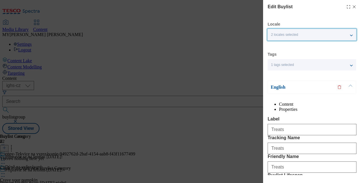
click at [334, 36] on div "2 locales selected" at bounding box center [312, 34] width 89 height 11
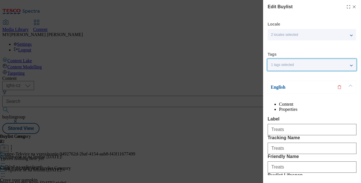
click at [349, 68] on div "1 tags selected" at bounding box center [312, 64] width 89 height 11
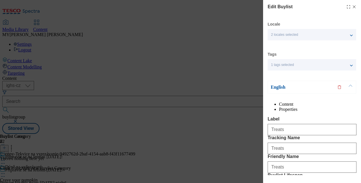
click at [349, 35] on div "2 locales selected" at bounding box center [312, 34] width 89 height 11
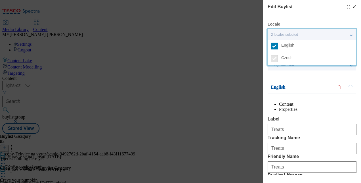
click at [353, 37] on div "2 locales selected" at bounding box center [312, 34] width 89 height 11
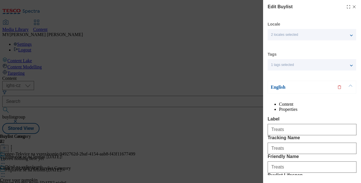
click at [352, 85] on button "Modal" at bounding box center [350, 87] width 11 height 12
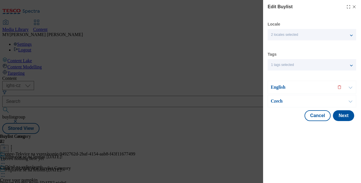
drag, startPoint x: 352, startPoint y: 85, endPoint x: 350, endPoint y: 99, distance: 14.1
click at [350, 99] on div "Locale 2 locales selected English Czech Tags 1 tags selected buylist English Co…" at bounding box center [312, 71] width 89 height 99
click at [350, 99] on button "Modal" at bounding box center [350, 101] width 11 height 12
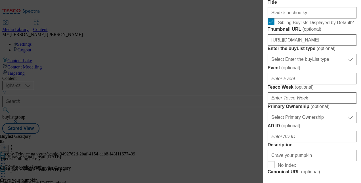
scroll to position [206, 0]
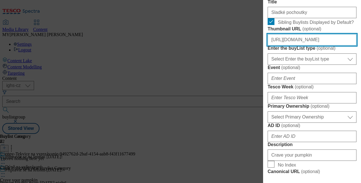
click at [310, 45] on input "https://digitalcontent.api.tesco.com/v2/media/ighs-ce-mktg/b334ed0e-f9a2-4eec-8…" at bounding box center [312, 39] width 89 height 11
paste input "32f3d073-68b7-412e-818c-ac5939a16adf/SK_image_2"
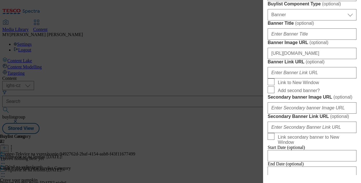
scroll to position [412, 0]
type input "https://digitalcontent.api.tesco.com/v2/media/ighs-ce-mktg/32f3d073-68b7-412e-8…"
type input "C"
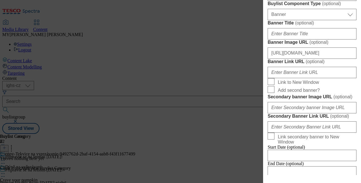
paste input "Treats"
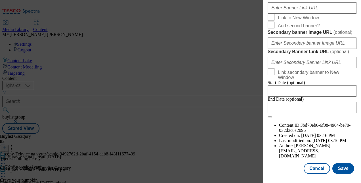
scroll to position [573, 0]
type input "Treats"
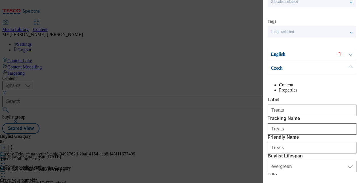
scroll to position [0, 0]
click at [351, 54] on button "Modal" at bounding box center [350, 54] width 11 height 12
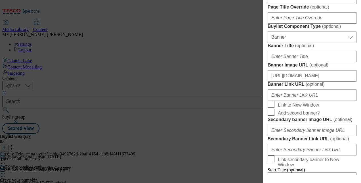
scroll to position [376, 0]
type input "Treats"
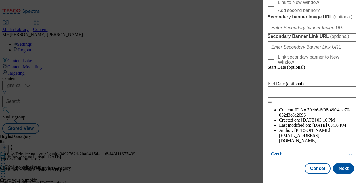
scroll to position [691, 0]
click at [339, 163] on button "Next" at bounding box center [343, 168] width 21 height 11
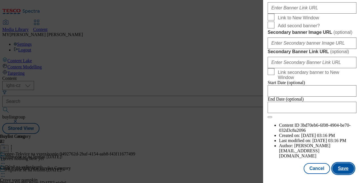
click at [342, 166] on button "Save" at bounding box center [344, 168] width 22 height 11
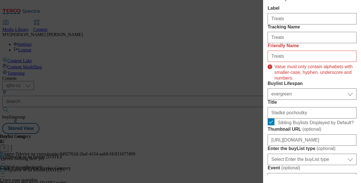
scroll to position [122, 0]
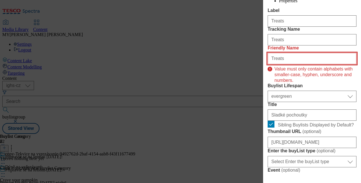
click at [275, 64] on input "Treats" at bounding box center [312, 58] width 89 height 11
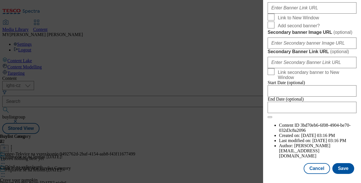
scroll to position [692, 0]
type input "treats"
click at [336, 163] on button "Save" at bounding box center [344, 168] width 22 height 11
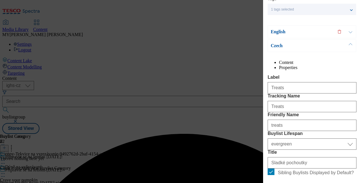
scroll to position [17, 0]
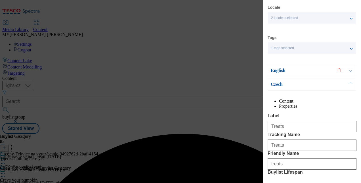
click at [347, 70] on button "Modal" at bounding box center [350, 70] width 11 height 12
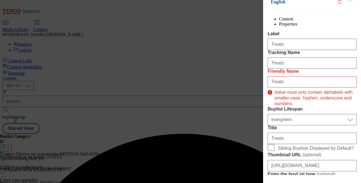
scroll to position [87, 0]
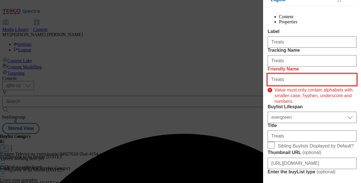
click at [274, 85] on input "Treats" at bounding box center [312, 79] width 89 height 11
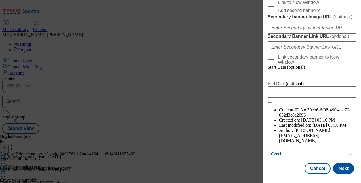
scroll to position [691, 0]
type input "treats"
click at [341, 164] on button "Next" at bounding box center [343, 168] width 21 height 11
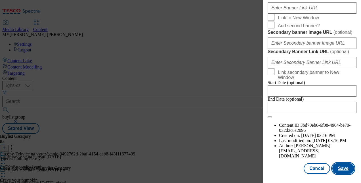
click at [341, 164] on button "Save" at bounding box center [344, 168] width 22 height 11
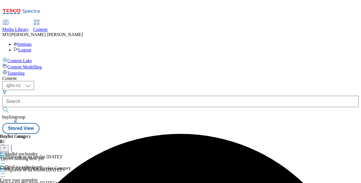
scroll to position [64, 0]
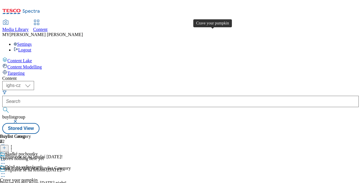
click at [37, 178] on span "Crave your pumpkin" at bounding box center [18, 180] width 37 height 5
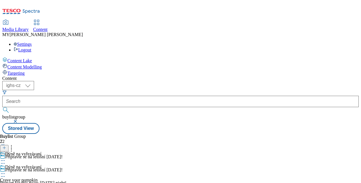
click at [6, 171] on icon at bounding box center [3, 174] width 6 height 6
click at [26, 182] on button "Edit" at bounding box center [18, 185] width 15 height 7
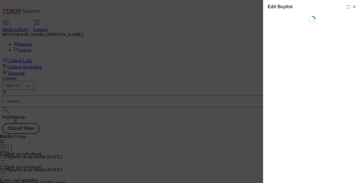
select select "evergreen"
select select "Banner"
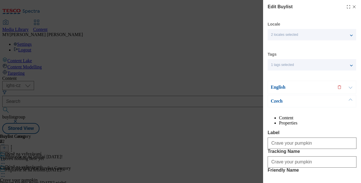
click at [352, 87] on button "Modal" at bounding box center [350, 87] width 11 height 12
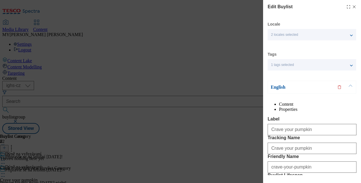
click at [353, 7] on line "Modal" at bounding box center [354, 7] width 3 height 3
select select "evergreen"
select select "Banner"
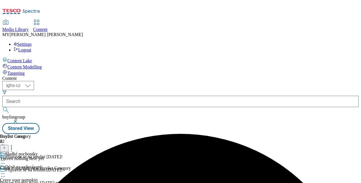
scroll to position [87, 0]
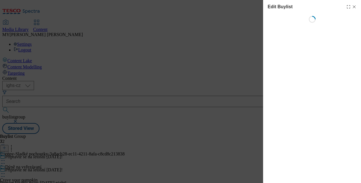
select select "evergreen"
select select "Banner"
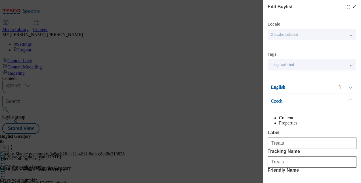
click at [283, 89] on p "English" at bounding box center [301, 87] width 60 height 6
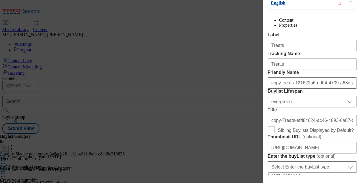
scroll to position [86, 0]
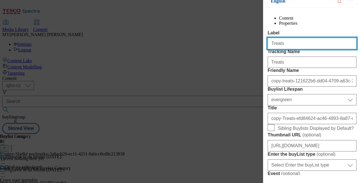
click at [288, 49] on input "Treats" at bounding box center [312, 43] width 89 height 11
type input "T"
paste input "Bake spooky cupcakes"
type input "Bake spooky cupcakes"
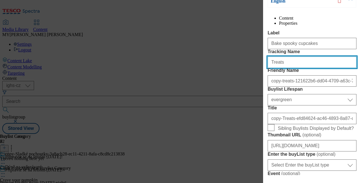
click at [283, 68] on input "Treats" at bounding box center [312, 62] width 89 height 11
type input "T"
paste input "Bake spooky cupcakes"
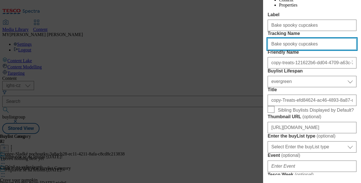
scroll to position [105, 0]
type input "Bake spooky cupcakes"
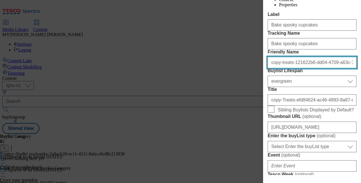
click at [295, 68] on input "copy-treats-121622b6-dd04-4709-a63c-705fb5216f56" at bounding box center [312, 62] width 89 height 11
paste input "Bake spooky cupcakes"
click at [274, 68] on input "Bake spooky cupcakes" at bounding box center [312, 62] width 89 height 11
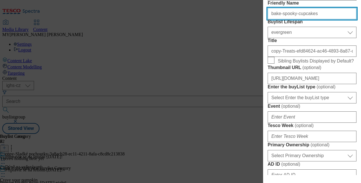
scroll to position [154, 0]
type input "bake-spooky-cupcakes"
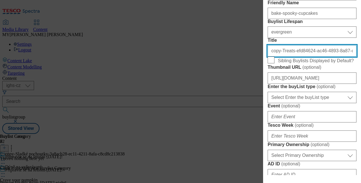
click at [297, 57] on input "copy-Treats-efd84624-ac46-4893-8a87-c7d0bb310b6a" at bounding box center [312, 50] width 89 height 11
paste input "Bake spooky cupcakes"
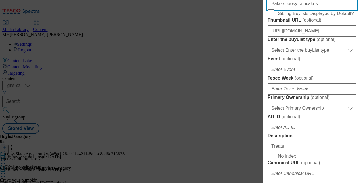
scroll to position [201, 0]
type input "Bake spooky cupcakes"
drag, startPoint x: 299, startPoint y: 90, endPoint x: 304, endPoint y: 95, distance: 7.3
click at [304, 36] on div "https://digitalcontent.api.tesco.com/v2/media/ighs-ce-mktg/32f3d073-68b7-412e-8…" at bounding box center [312, 29] width 89 height 14
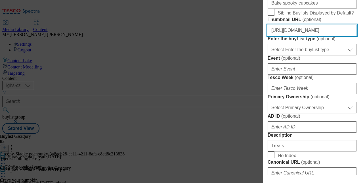
click at [304, 36] on input "https://digitalcontent.api.tesco.com/v2/media/ighs-ce-mktg/32f3d073-68b7-412e-8…" at bounding box center [312, 30] width 89 height 11
paste input "b6921f91-3ed2-437c-852a-84b39187b566/SK_image_3"
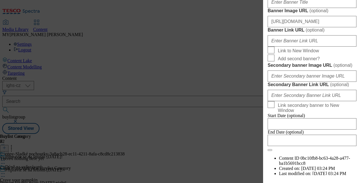
scroll to position [430, 0]
type input "https://digitalcontent.api.tesco.com/v2/media/ighs-ce-mktg/b6921f91-3ed2-437c-8…"
paste input "https://digitalcontent.api.tesco.com/v2/media/ighs-ce-mktg/b6921f91-3ed2-437c-8…"
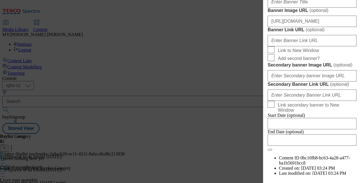
paste input "Bake spooky cupcakes"
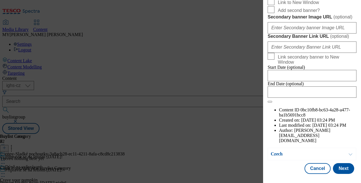
scroll to position [571, 0]
type input "Bake spooky cupcakes"
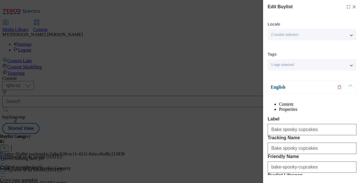
scroll to position [0, 0]
click at [352, 87] on button "Modal" at bounding box center [350, 87] width 11 height 12
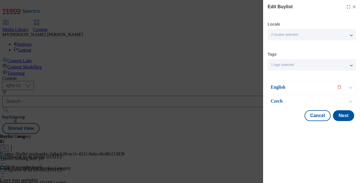
click at [352, 99] on button "Modal" at bounding box center [350, 101] width 11 height 12
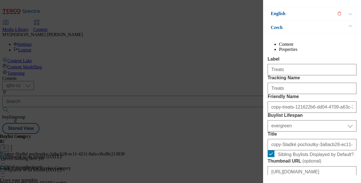
scroll to position [76, 0]
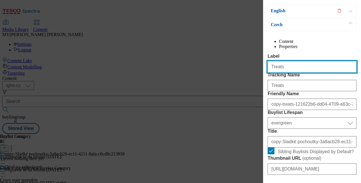
click at [285, 72] on input "Treats" at bounding box center [312, 66] width 89 height 11
type input "T"
paste input "Bake spooky cupcakes"
type input "Bake spooky cupcakes"
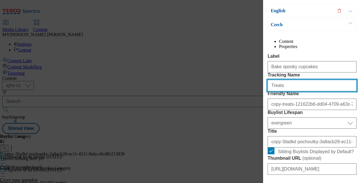
click at [280, 91] on input "Treats" at bounding box center [312, 85] width 89 height 11
paste input "Bake spooky cupcake"
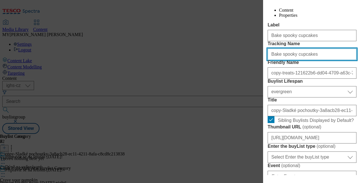
scroll to position [108, 0]
type input "Bake spooky cupcakes"
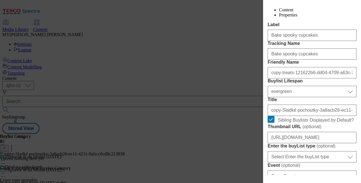
drag, startPoint x: 289, startPoint y: 110, endPoint x: 293, endPoint y: 105, distance: 6.7
click at [293, 78] on div "copy-treats-121622b6-dd04-4709-a63c-705fb5216f56" at bounding box center [312, 72] width 89 height 14
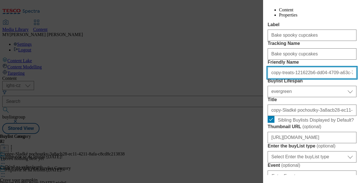
click at [293, 78] on input "copy-treats-121622b6-dd04-4709-a63c-705fb5216f56" at bounding box center [312, 72] width 89 height 11
paste input "Bake spooky cupcakes"
click at [274, 78] on input "Bake spooky cupcakes" at bounding box center [312, 72] width 89 height 11
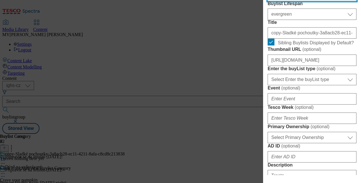
scroll to position [224, 0]
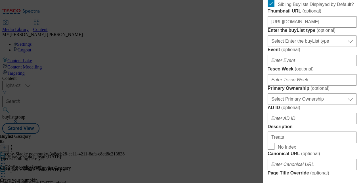
type input "bake-spooky-cupcakes"
paste input "Strašidelné pečení"
type input "Strašidelné pečení"
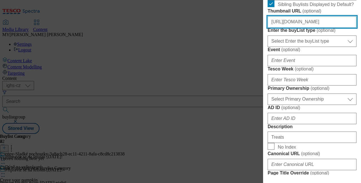
click at [293, 28] on input "https://digitalcontent.api.tesco.com/v2/media/ighs-ce-mktg/32f3d073-68b7-412e-8…" at bounding box center [312, 21] width 89 height 11
paste input "b6921f91-3ed2-437c-852a-84b39187b566/SK_image_3"
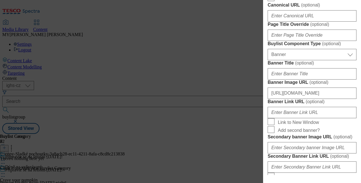
scroll to position [374, 0]
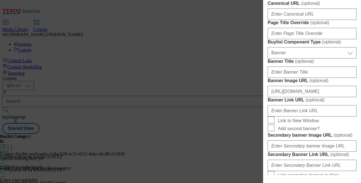
type input "https://digitalcontent.api.tesco.com/v2/media/ighs-ce-mktg/b6921f91-3ed2-437c-8…"
type input "T"
paste input "Strašidelné pečení"
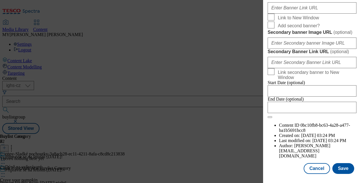
scroll to position [583, 0]
type input "Strašidelné pečení"
click at [339, 163] on button "Save" at bounding box center [344, 168] width 22 height 11
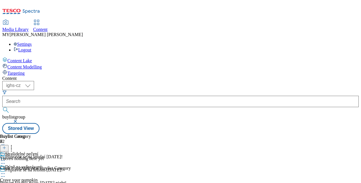
scroll to position [87, 0]
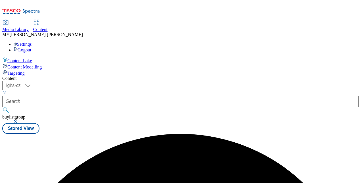
scroll to position [0, 0]
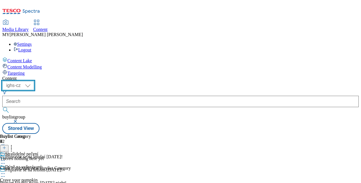
click at [34, 81] on select "ighs-cz ighs-hu ighs-sk" at bounding box center [18, 85] width 32 height 9
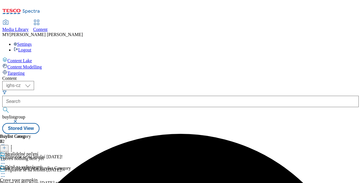
scroll to position [87, 0]
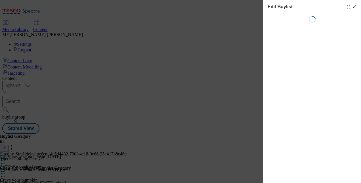
select select "evergreen"
select select "Banner"
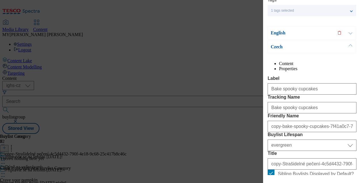
scroll to position [45, 0]
